Goal: Use online tool/utility

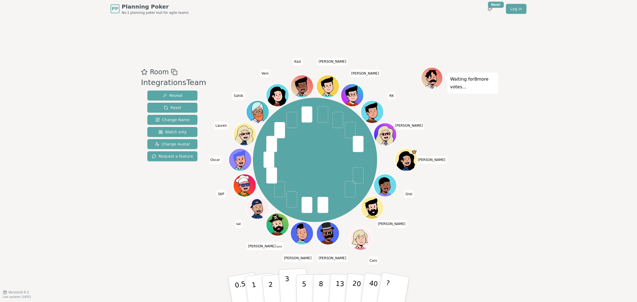
click at [286, 283] on p "3" at bounding box center [288, 290] width 6 height 30
click at [287, 285] on p "3" at bounding box center [288, 290] width 6 height 30
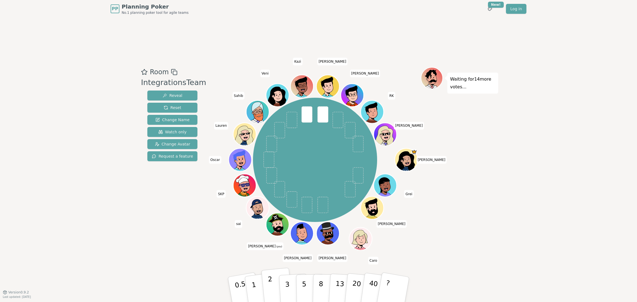
click at [270, 280] on p "2" at bounding box center [271, 291] width 7 height 30
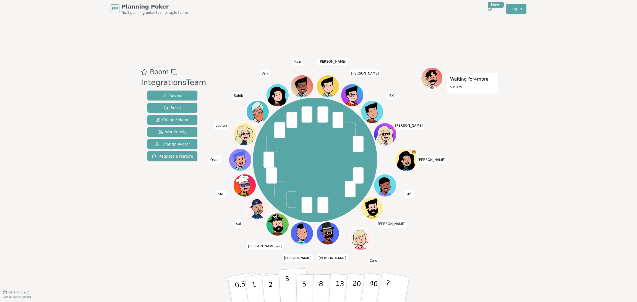
click at [288, 282] on p "3" at bounding box center [288, 290] width 6 height 30
click at [498, 172] on div "Waiting for 2 more votes..." at bounding box center [459, 155] width 77 height 176
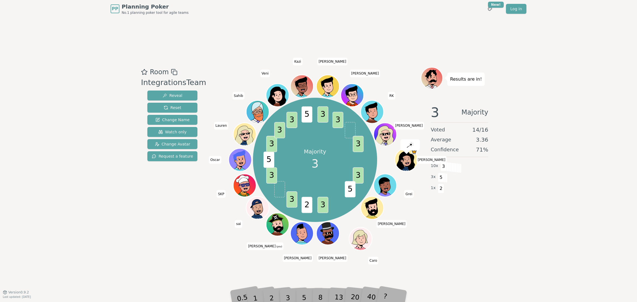
click at [561, 199] on div "PP Planning Poker No.1 planning poker tool for agile teams Toggle theme New! Lo…" at bounding box center [318, 151] width 637 height 302
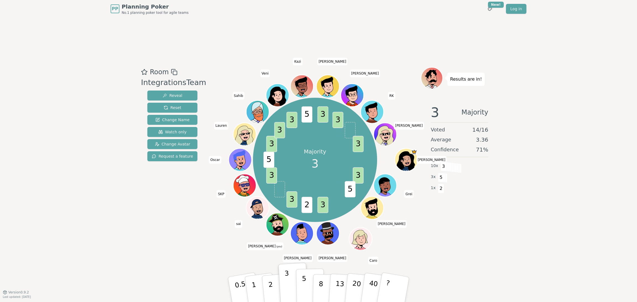
click at [301, 278] on button "5" at bounding box center [310, 290] width 28 height 42
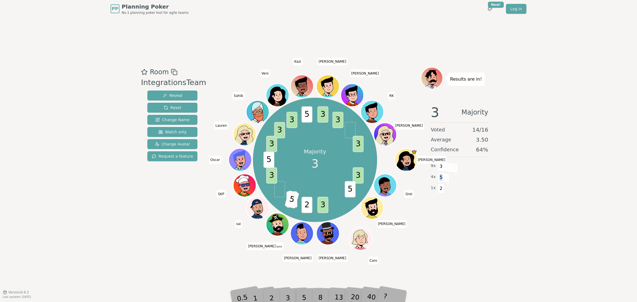
drag, startPoint x: 440, startPoint y: 179, endPoint x: 444, endPoint y: 178, distance: 4.2
click at [438, 178] on div "5" at bounding box center [438, 177] width 0 height 8
click at [448, 186] on div "1 x 2" at bounding box center [459, 188] width 57 height 11
